Goal: Task Accomplishment & Management: Use online tool/utility

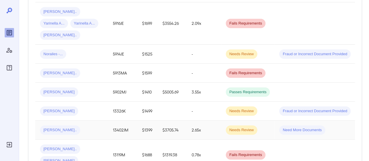
scroll to position [292, 0]
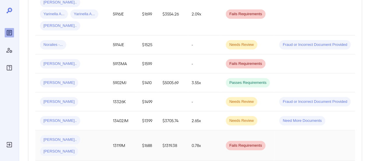
click at [111, 130] on td "13119M" at bounding box center [122, 145] width 29 height 31
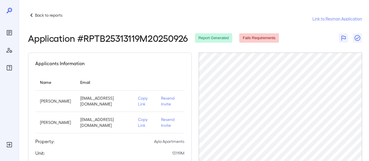
click at [141, 100] on p "Copy Link" at bounding box center [145, 101] width 14 height 12
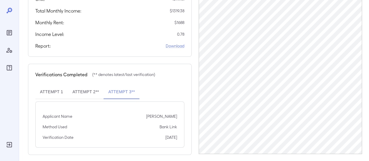
scroll to position [158, 0]
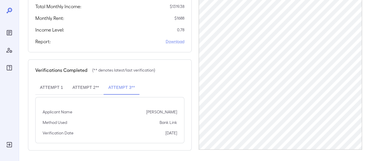
click at [93, 86] on button "Attempt 2**" at bounding box center [86, 88] width 36 height 14
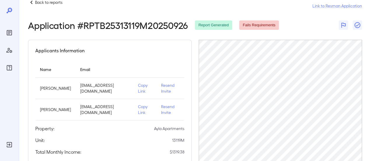
scroll to position [0, 0]
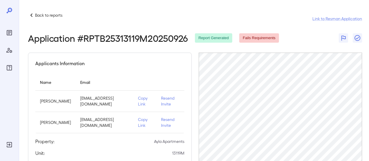
click at [35, 15] on icon at bounding box center [31, 15] width 7 height 7
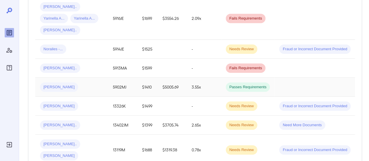
scroll to position [292, 0]
